Goal: Information Seeking & Learning: Learn about a topic

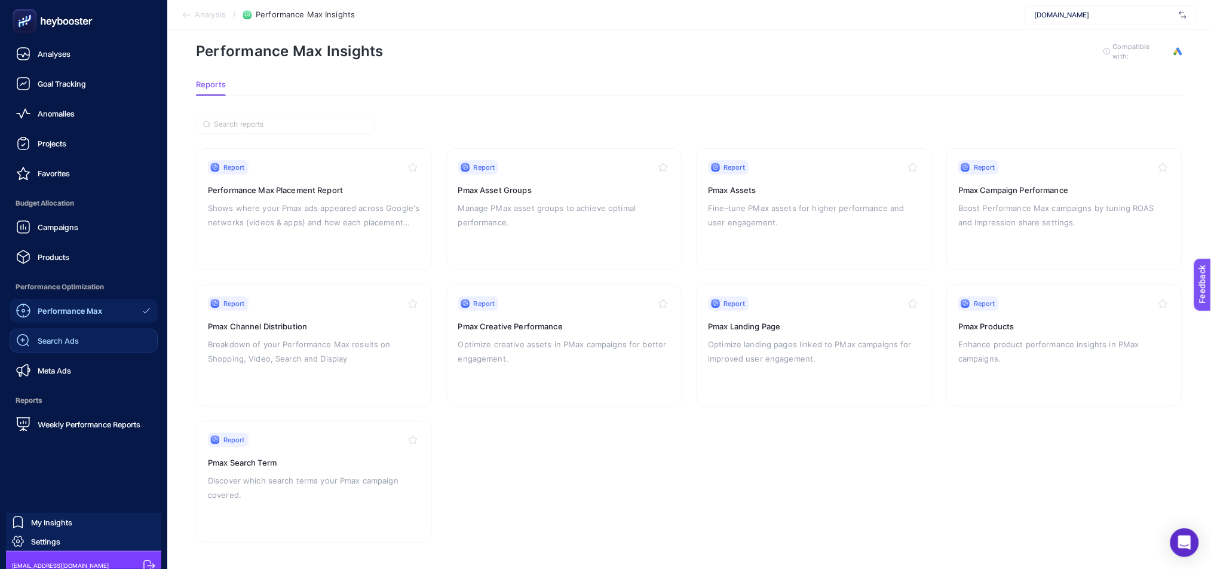
click at [84, 337] on link "Search Ads" at bounding box center [84, 341] width 148 height 24
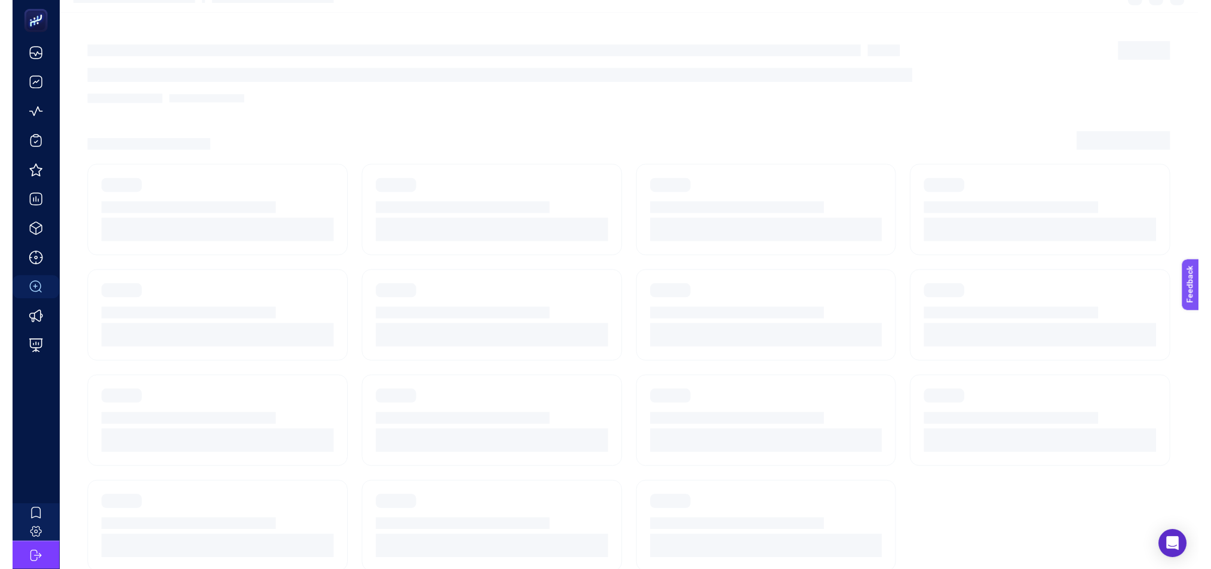
scroll to position [12, 0]
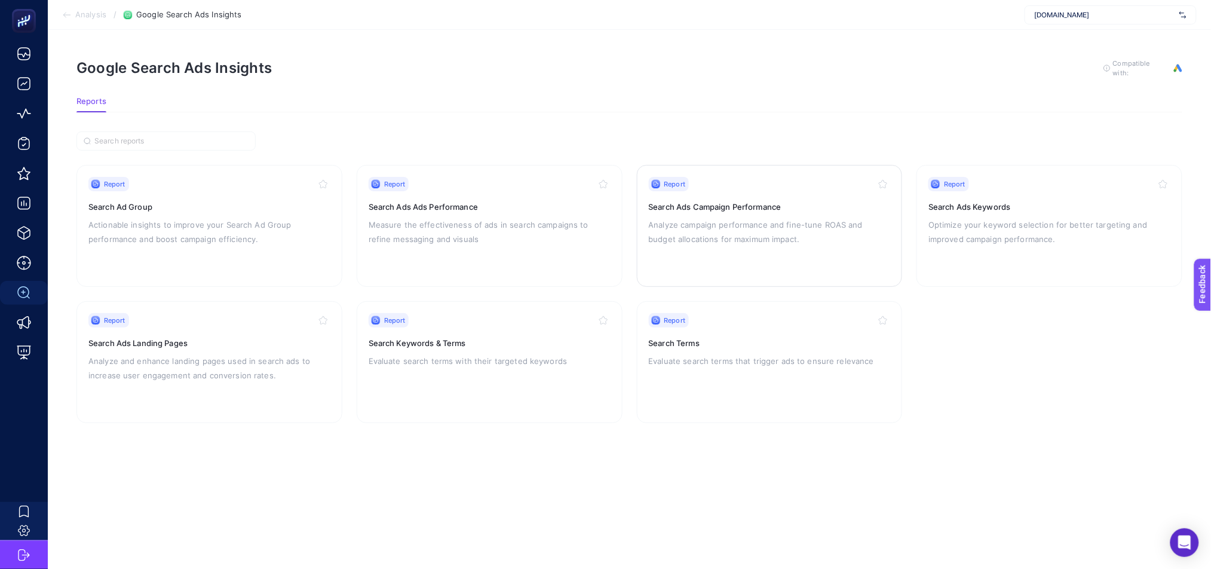
click at [765, 217] on p "Analyze campaign performance and fine-tune ROAS and budget allocations for maxi…" at bounding box center [770, 231] width 242 height 29
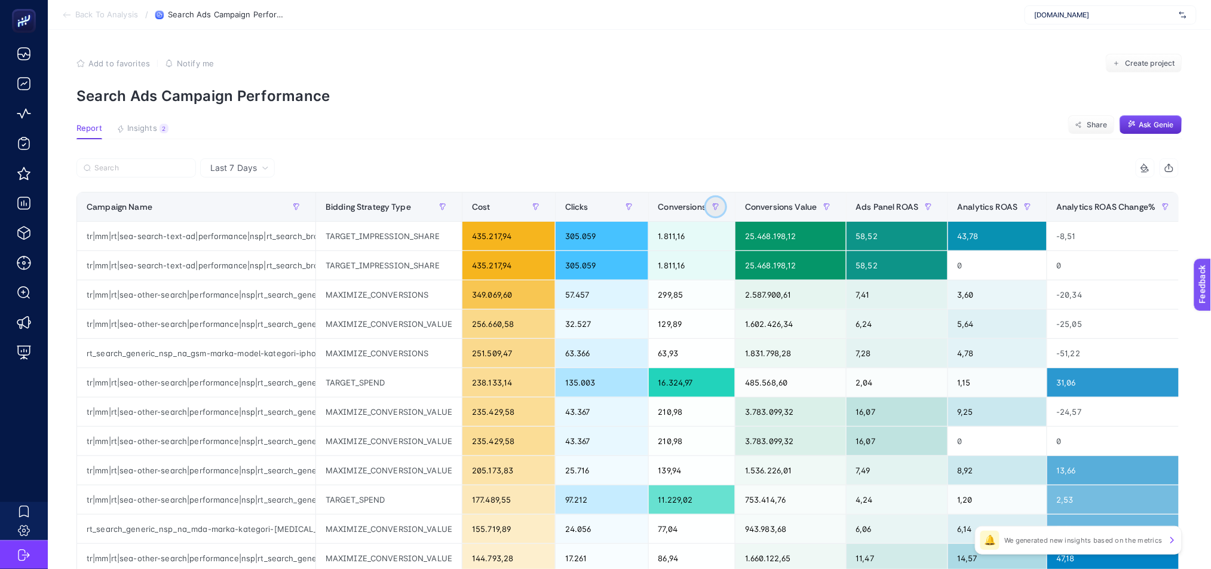
click at [712, 206] on icon "button" at bounding box center [715, 206] width 7 height 7
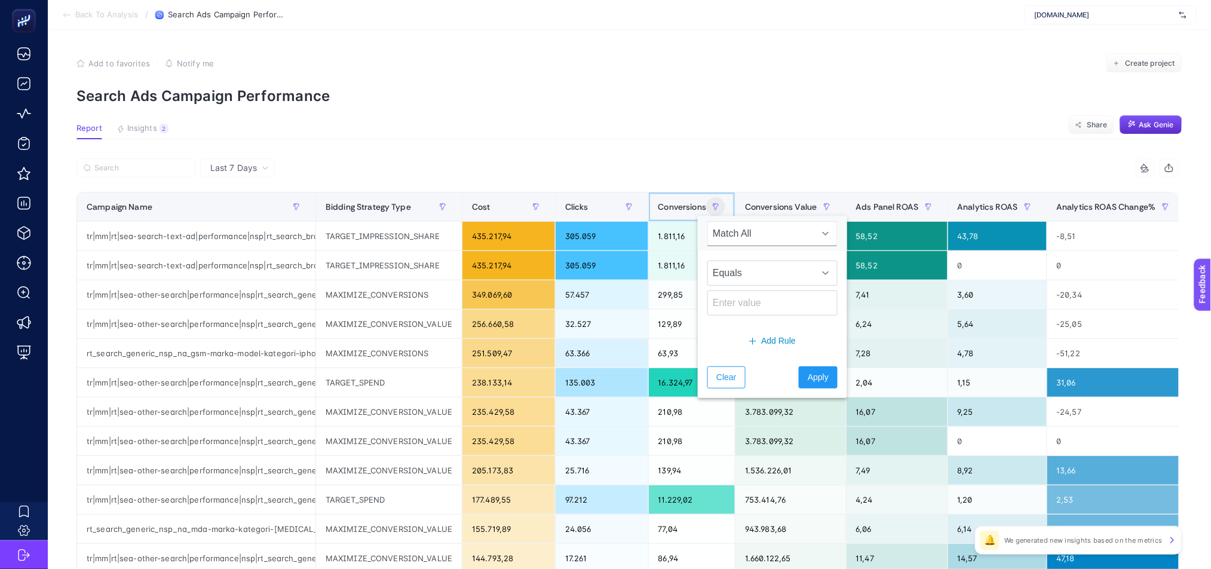
click at [682, 206] on span "Conversions" at bounding box center [682, 207] width 48 height 10
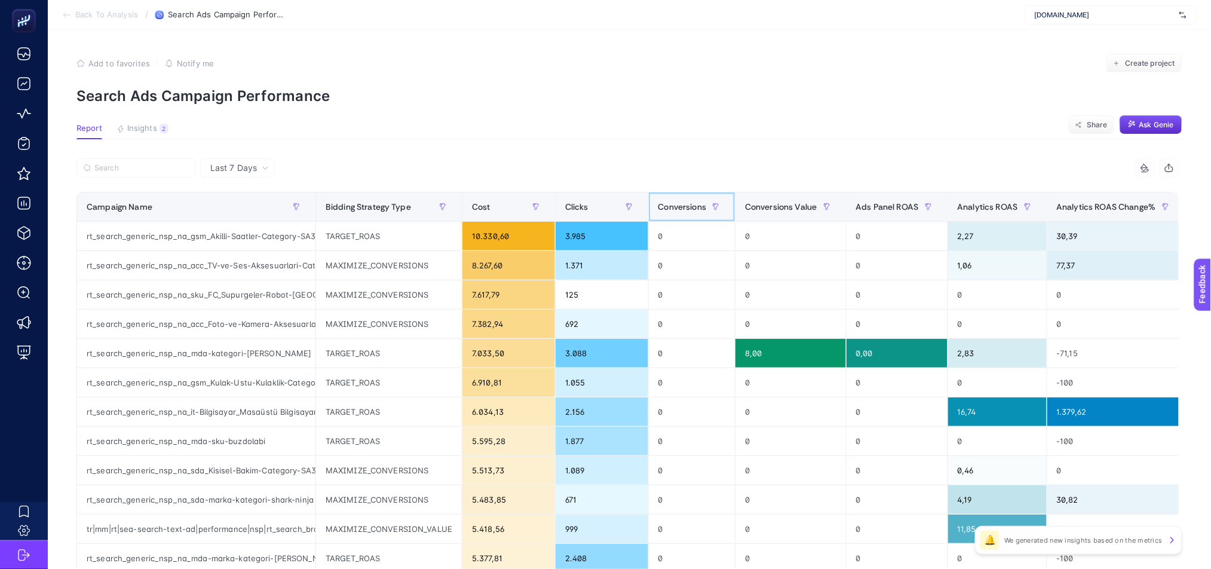
click at [682, 206] on span "Conversions" at bounding box center [682, 207] width 48 height 10
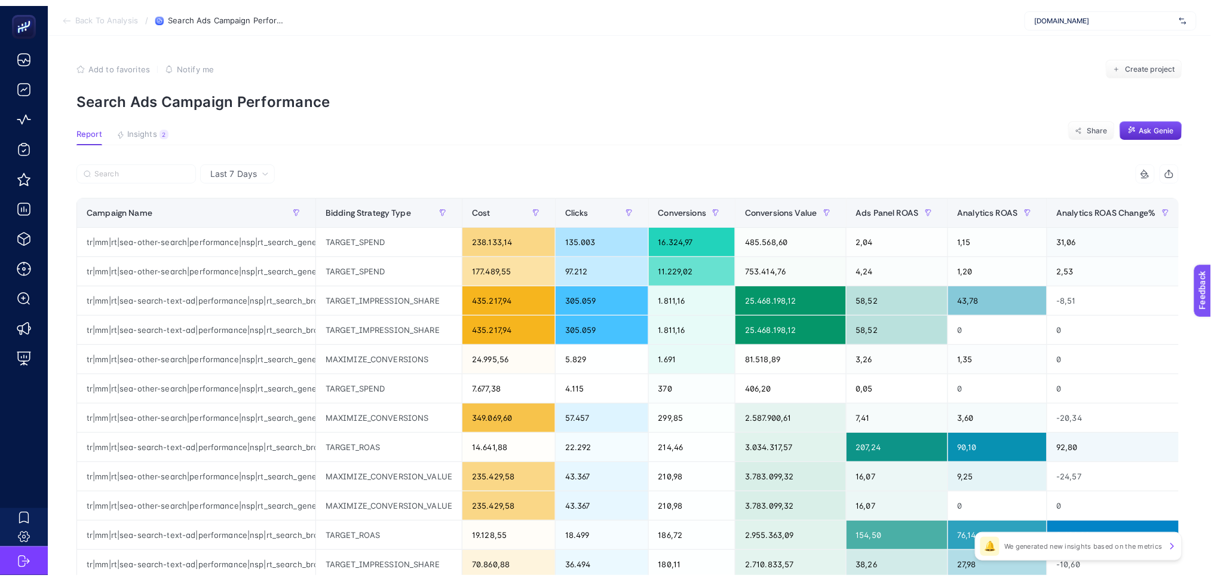
scroll to position [12, 0]
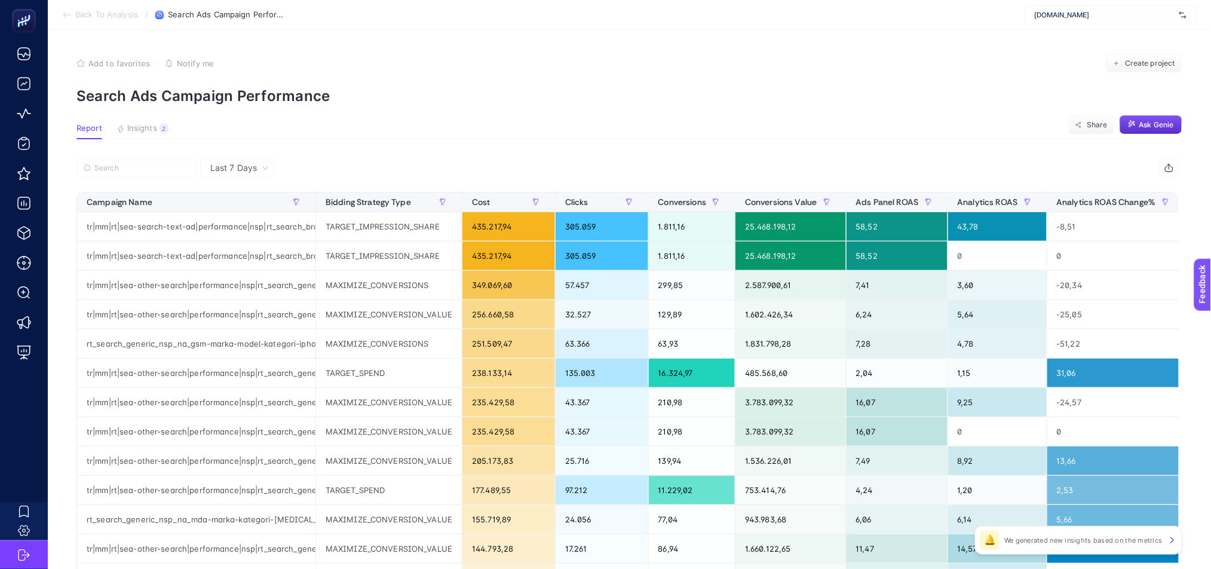
click at [142, 127] on span "Insights" at bounding box center [142, 129] width 30 height 10
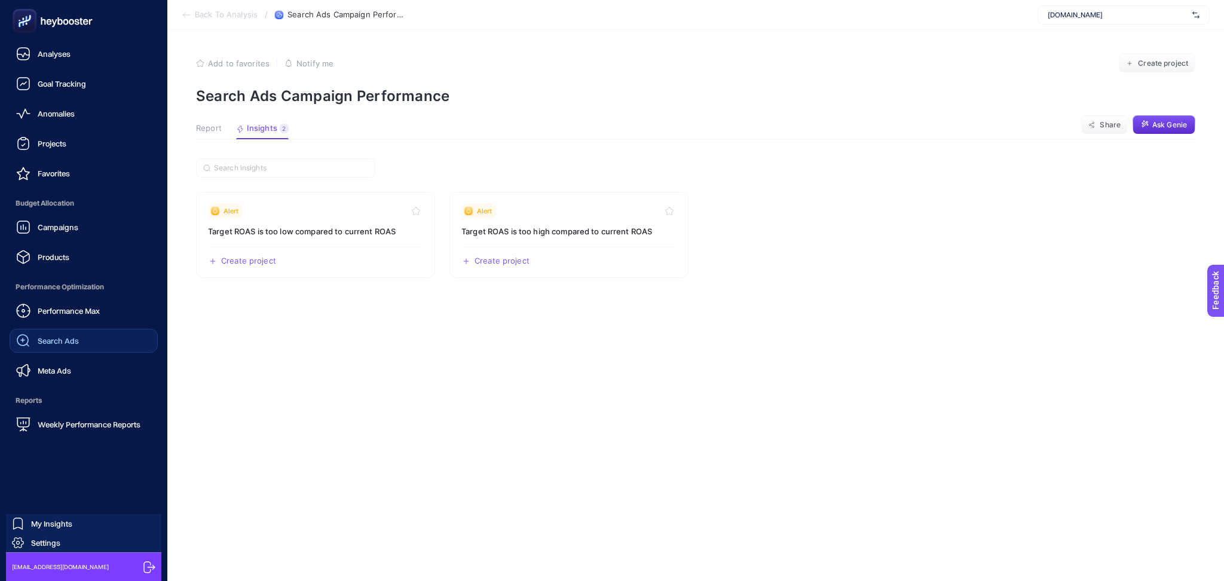
click at [44, 339] on span "Search Ads" at bounding box center [58, 341] width 41 height 10
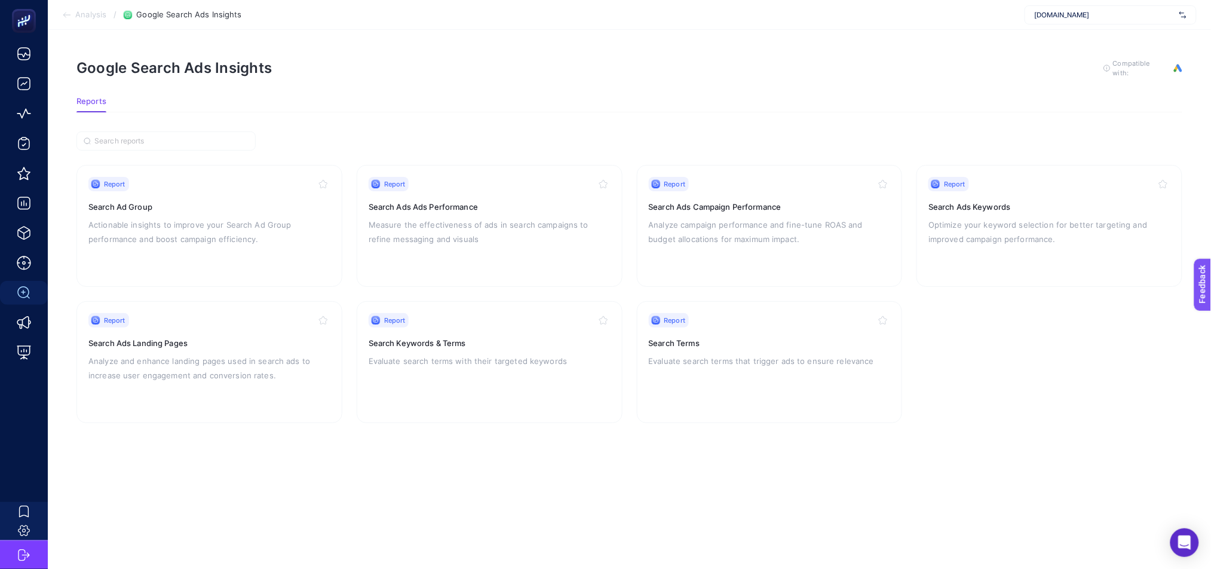
click at [501, 184] on div "Report" at bounding box center [490, 184] width 242 height 14
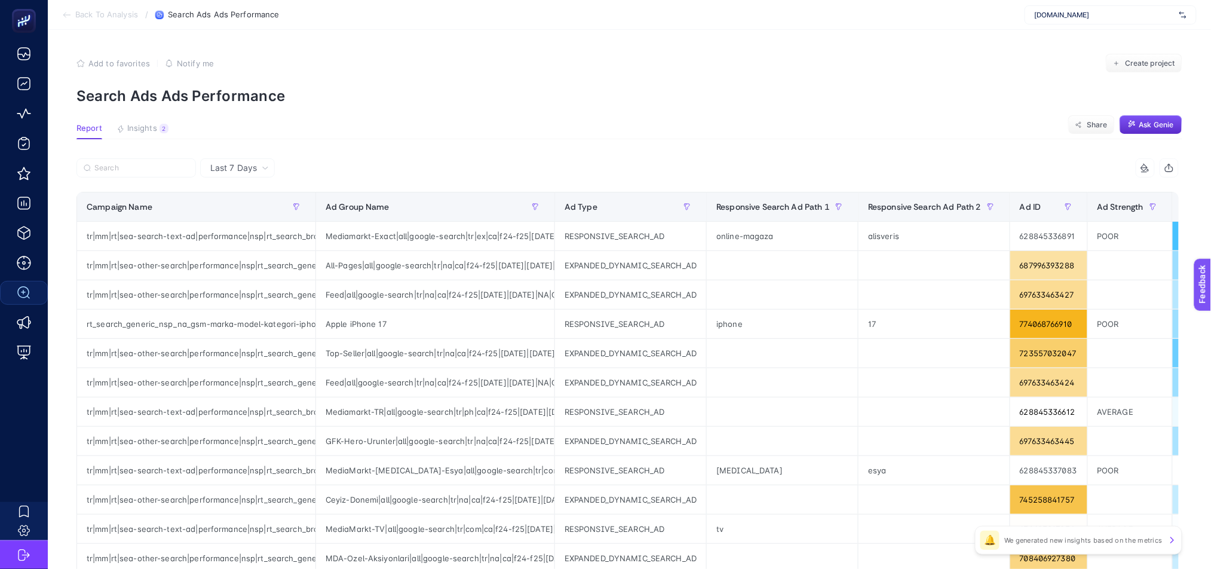
click at [136, 118] on article "Add to favorites false Notify me Create project Search Ads Ads Performance Repo…" at bounding box center [629, 497] width 1163 height 934
click at [139, 124] on span "Insights" at bounding box center [142, 129] width 30 height 10
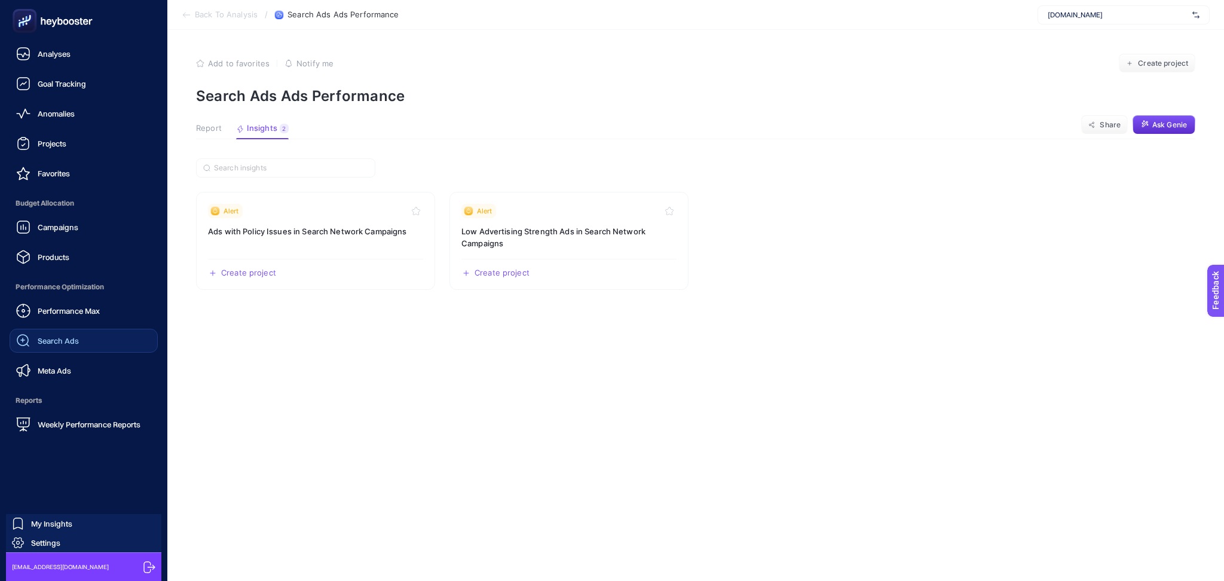
click at [53, 344] on span "Search Ads" at bounding box center [58, 341] width 41 height 10
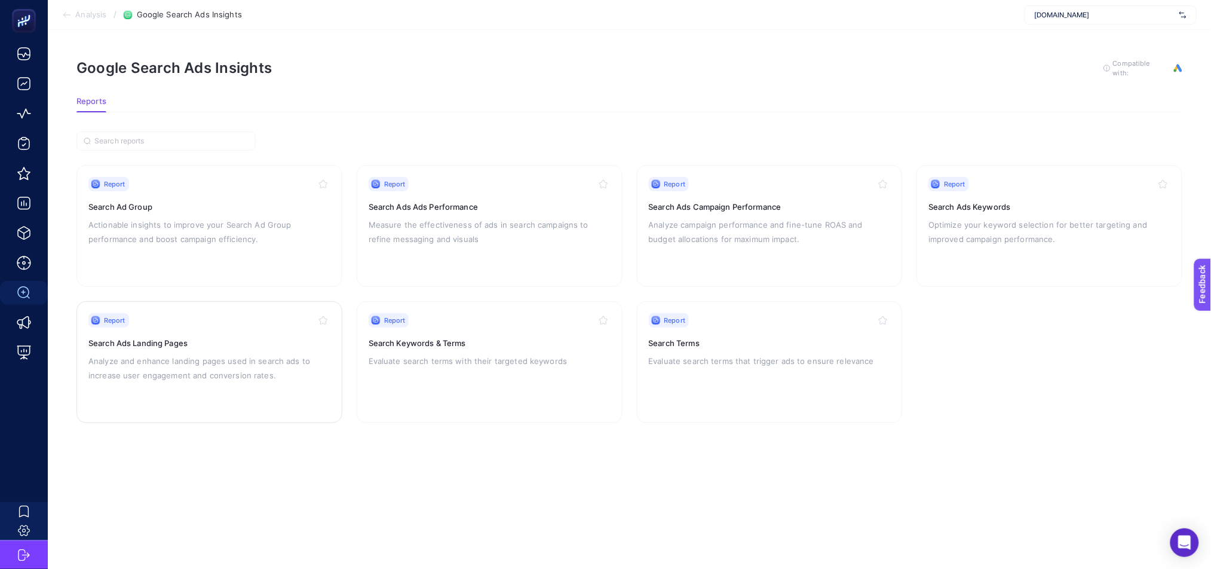
click at [230, 377] on p "Analyze and enhance landing pages used in search ads to increase user engagemen…" at bounding box center [209, 368] width 242 height 29
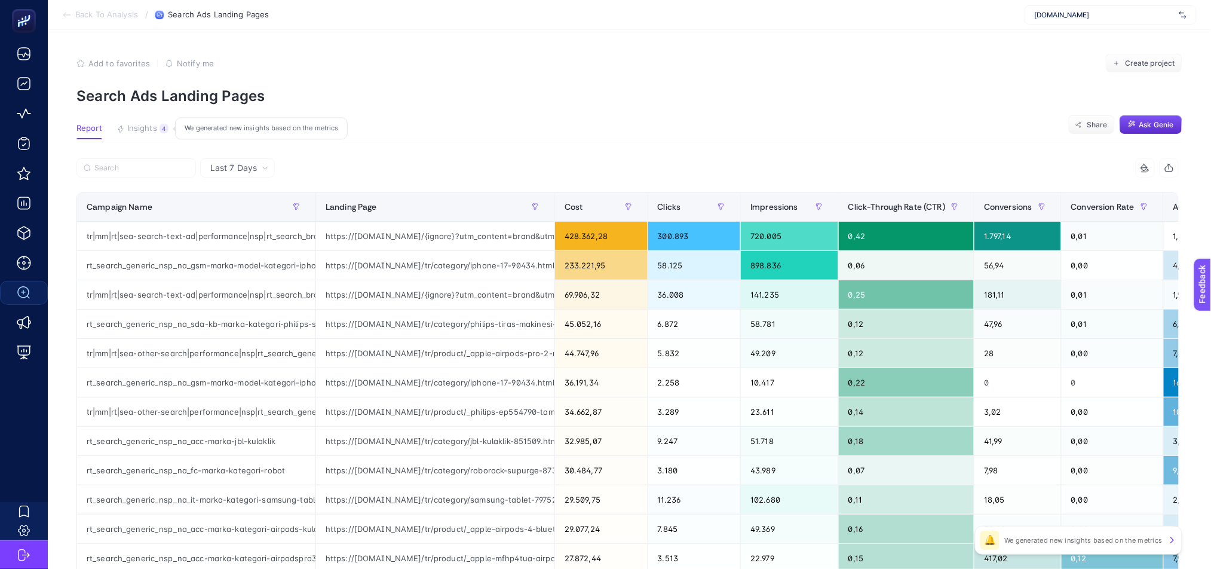
click at [141, 125] on span "Insights" at bounding box center [142, 129] width 30 height 10
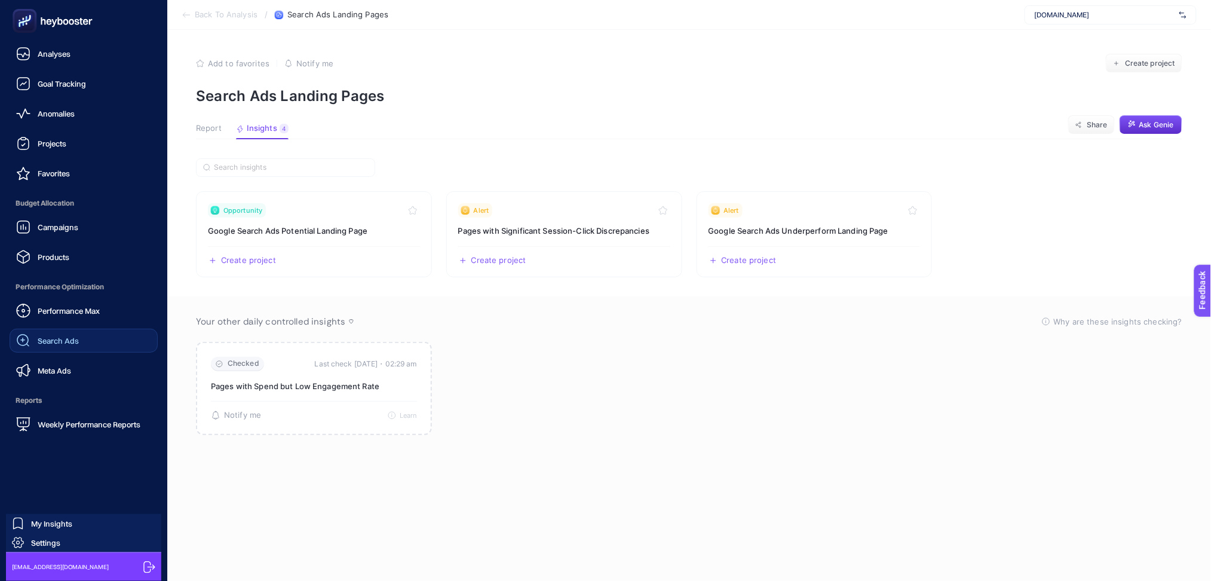
click at [84, 347] on link "Search Ads" at bounding box center [84, 341] width 148 height 24
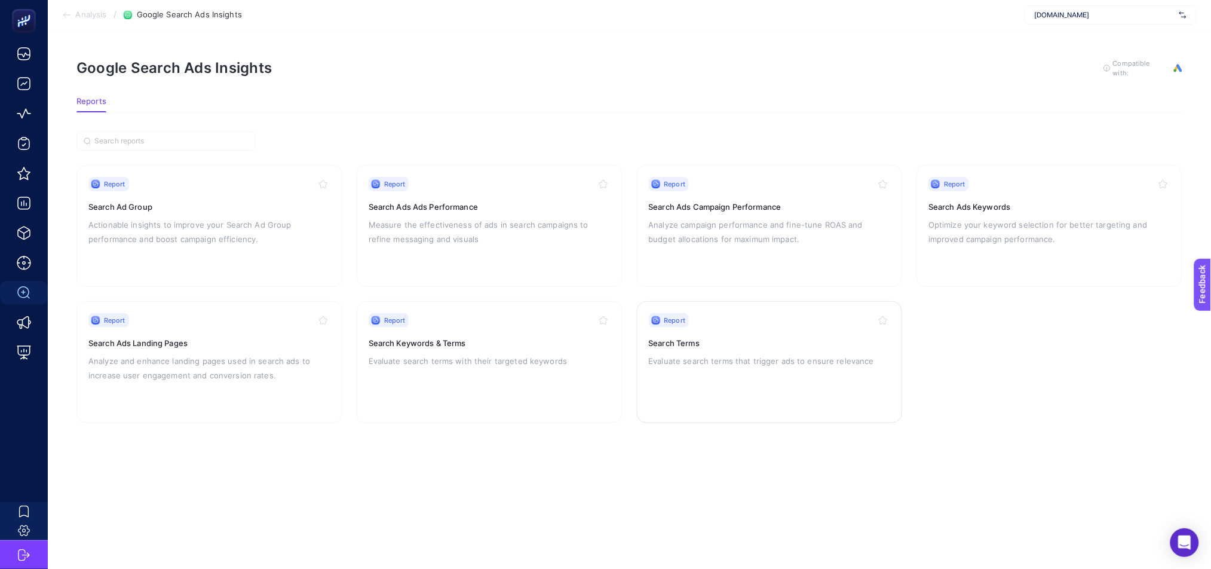
click at [782, 378] on div "Report Search Terms Evaluate search terms that trigger ads to ensure relevance" at bounding box center [770, 362] width 242 height 98
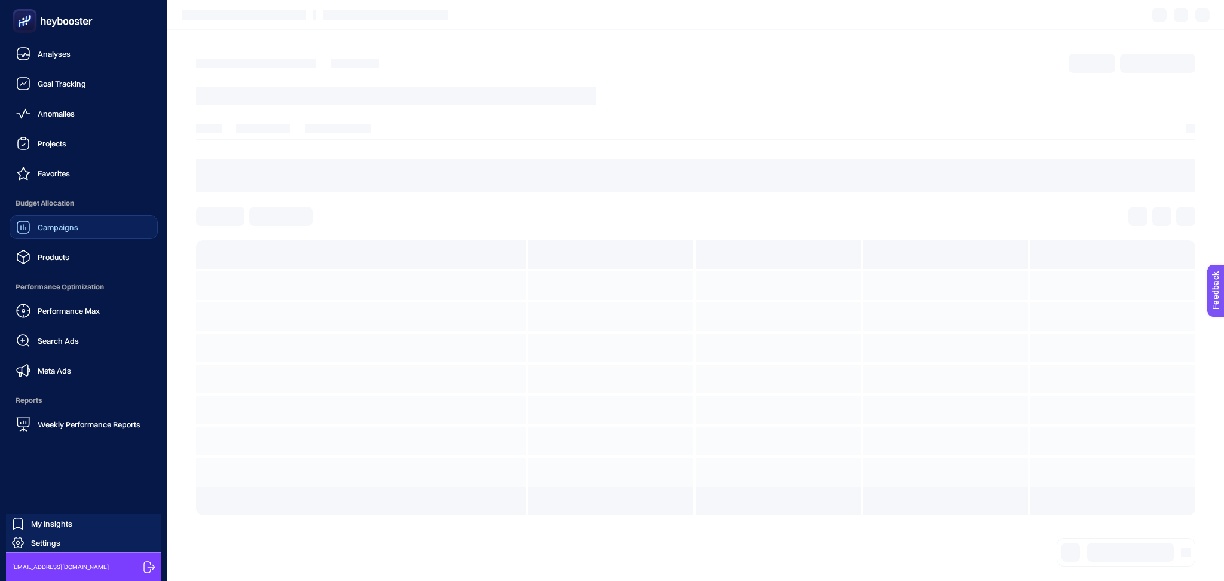
click at [104, 223] on link "Campaigns" at bounding box center [84, 227] width 148 height 24
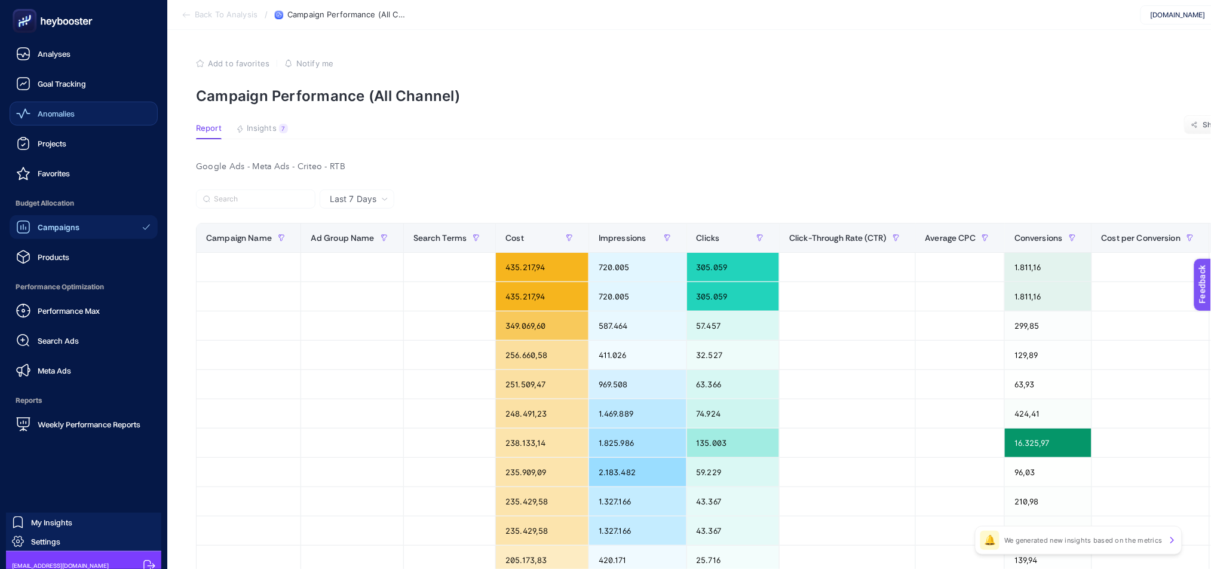
click at [103, 117] on link "Anomalies" at bounding box center [84, 114] width 148 height 24
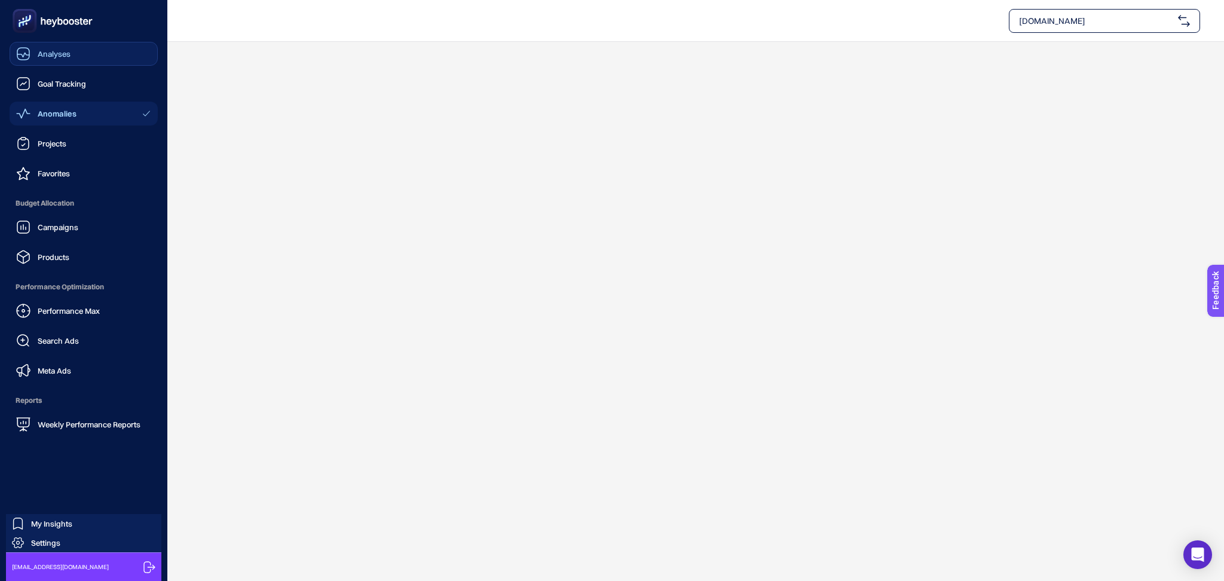
click at [99, 62] on link "Analyses" at bounding box center [84, 54] width 148 height 24
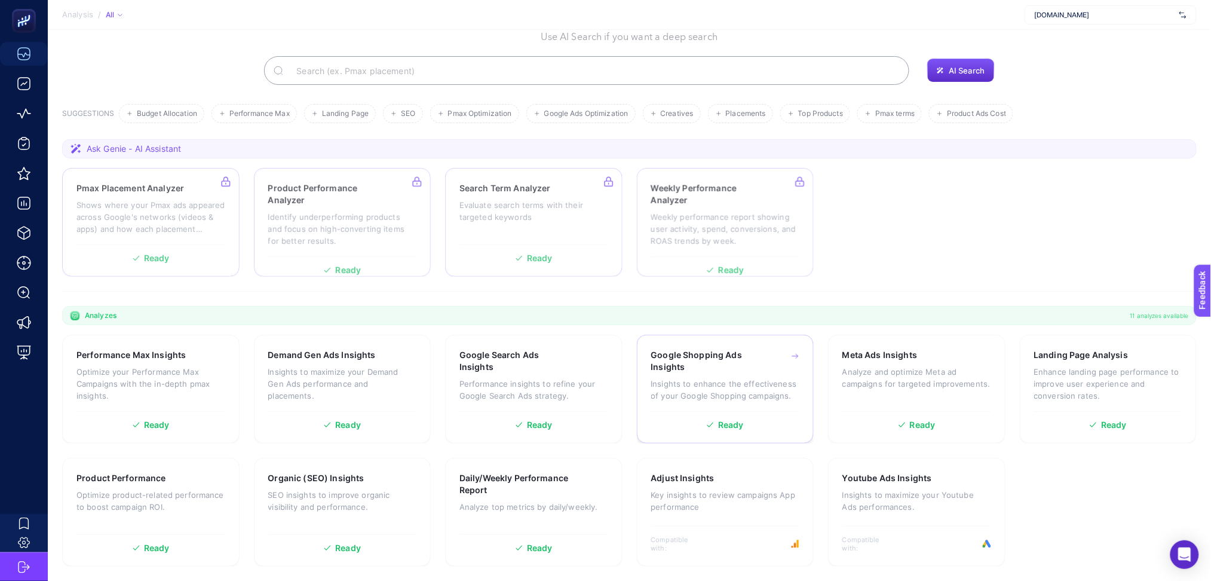
scroll to position [65, 0]
click at [499, 384] on p "Performance insights to refine your Google Search Ads strategy." at bounding box center [533, 391] width 149 height 24
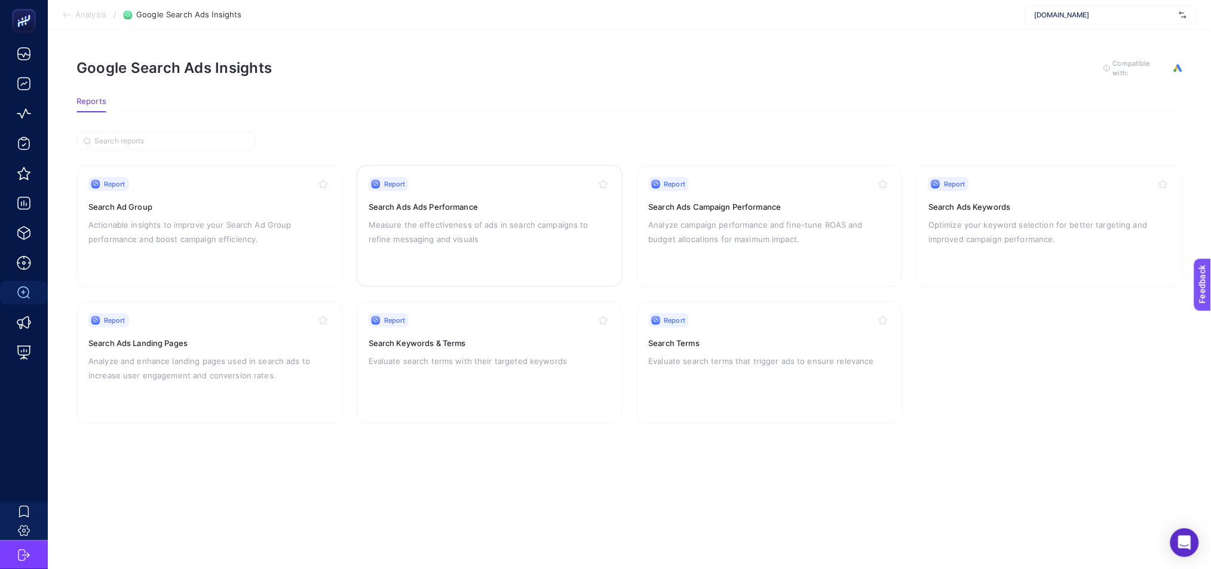
click at [432, 223] on p "Measure the effectiveness of ads in search campaigns to refine messaging and vi…" at bounding box center [490, 231] width 242 height 29
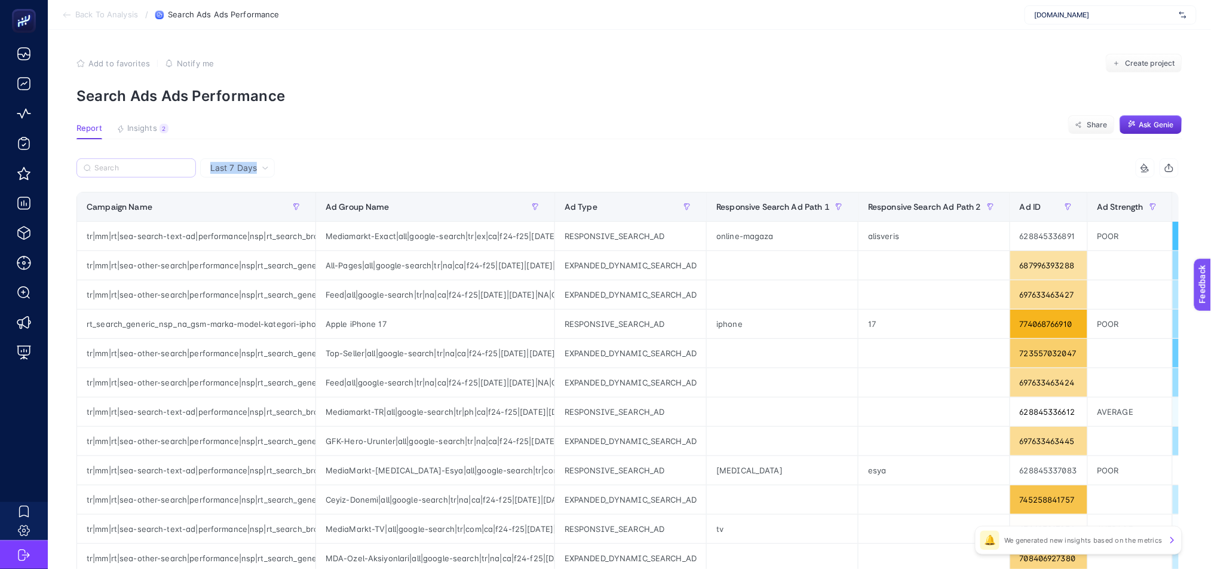
drag, startPoint x: 119, startPoint y: 155, endPoint x: 119, endPoint y: 163, distance: 7.2
click at [119, 163] on article "Add to favorites false Notify me Create project Search Ads Ads Performance Repo…" at bounding box center [629, 497] width 1163 height 934
click at [119, 163] on label at bounding box center [135, 167] width 119 height 19
click at [119, 164] on input "Search" at bounding box center [141, 168] width 94 height 9
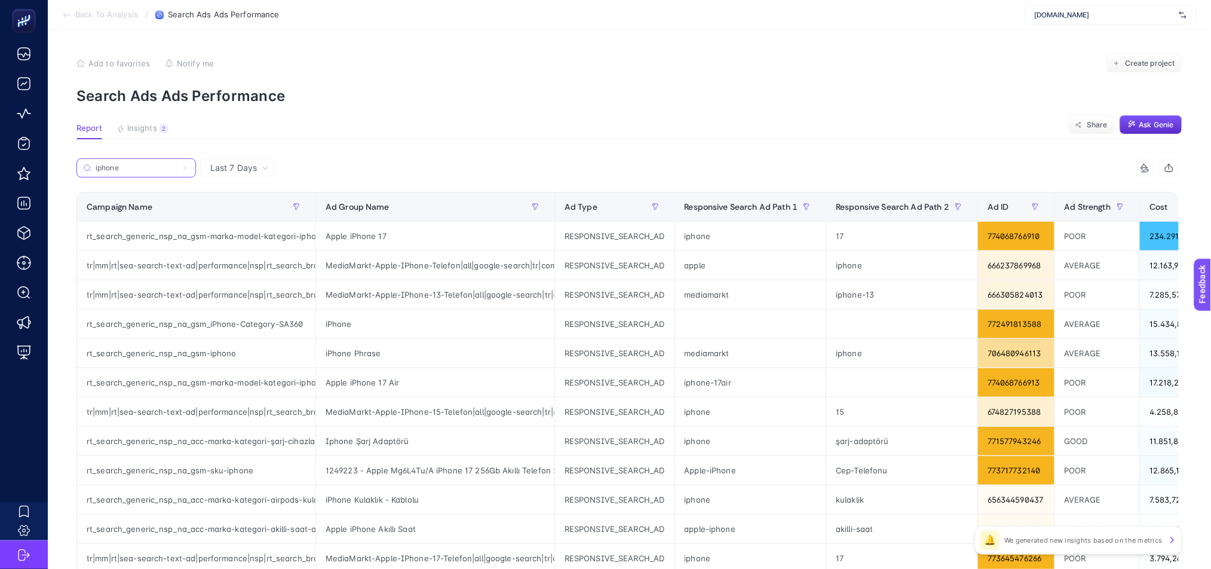
click at [136, 164] on input "iphone" at bounding box center [136, 168] width 81 height 9
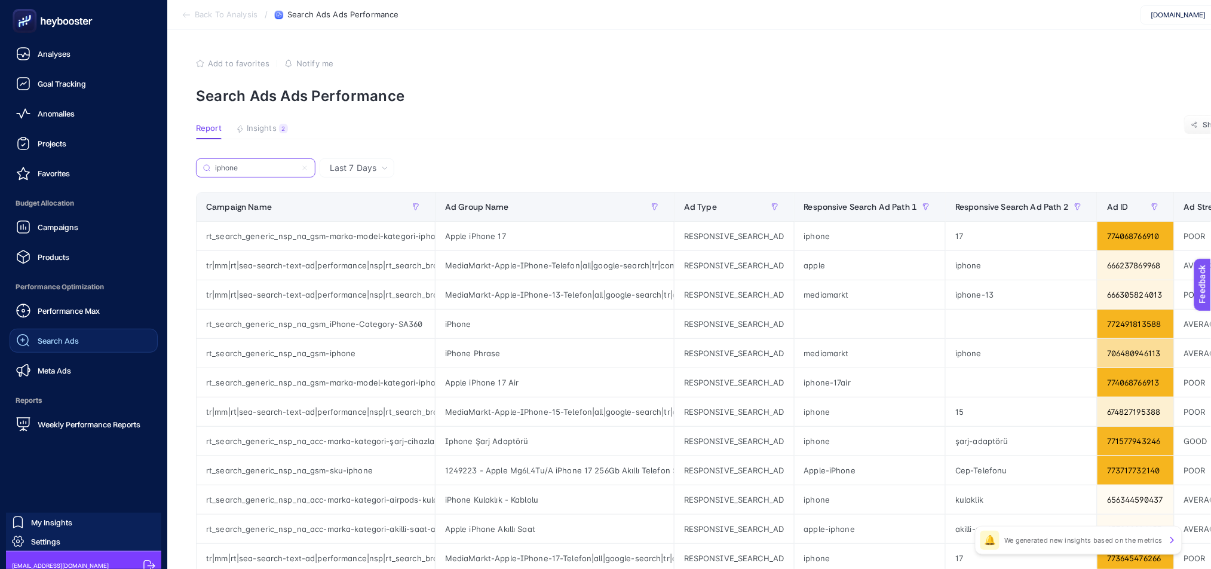
type input "iphone"
click at [92, 334] on link "Search Ads" at bounding box center [84, 341] width 148 height 24
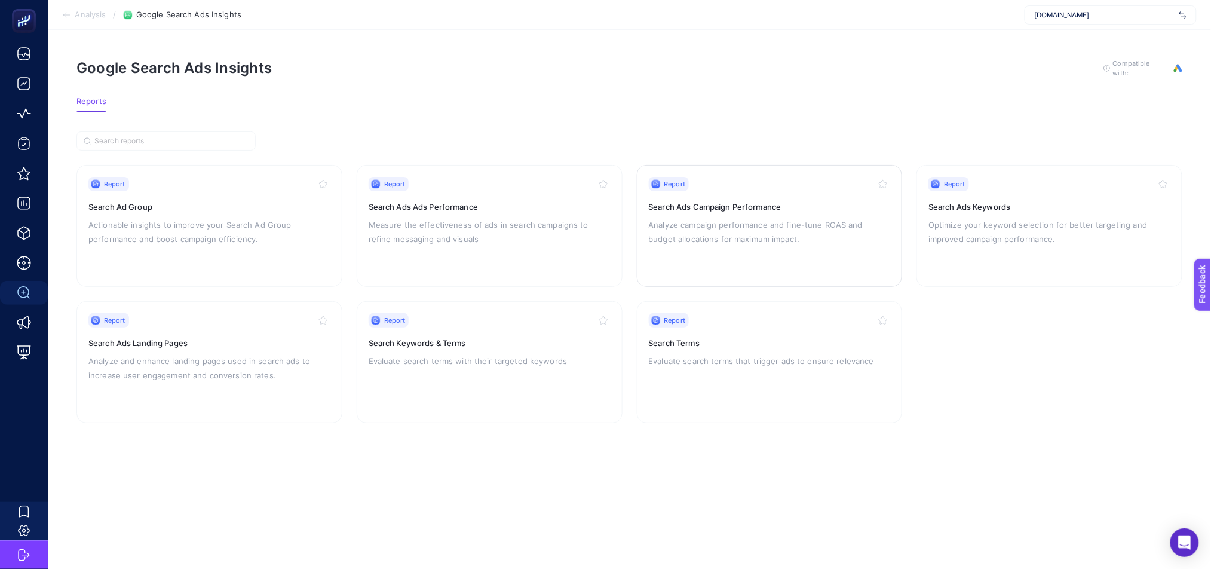
click at [732, 234] on p "Analyze campaign performance and fine-tune ROAS and budget allocations for maxi…" at bounding box center [770, 231] width 242 height 29
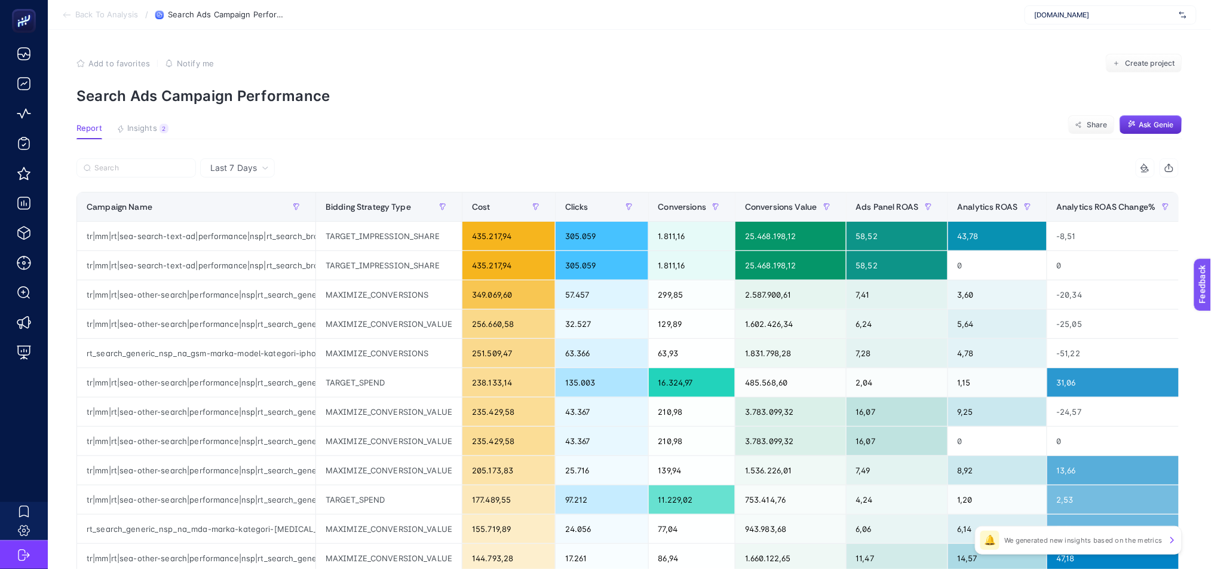
scroll to position [0, 8]
drag, startPoint x: 1179, startPoint y: 204, endPoint x: 780, endPoint y: 165, distance: 401.6
click at [780, 165] on div "14 items selected Campaign Name Bidding Strategy Type Cost Clicks Conversions C…" at bounding box center [627, 513] width 1102 height 710
